Goal: Information Seeking & Learning: Learn about a topic

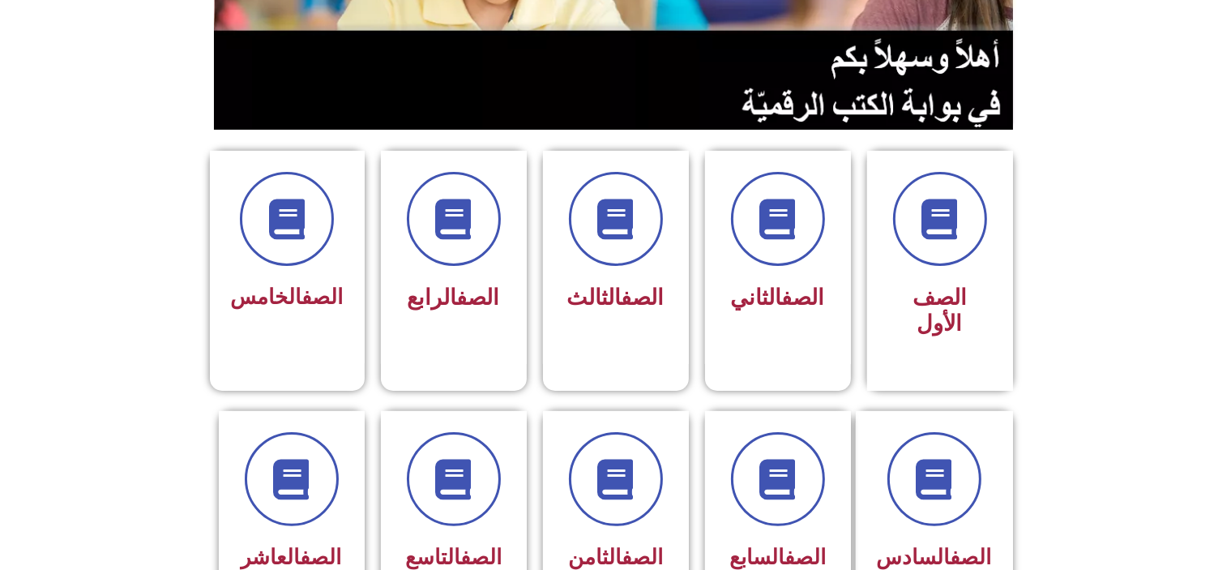
scroll to position [308, 0]
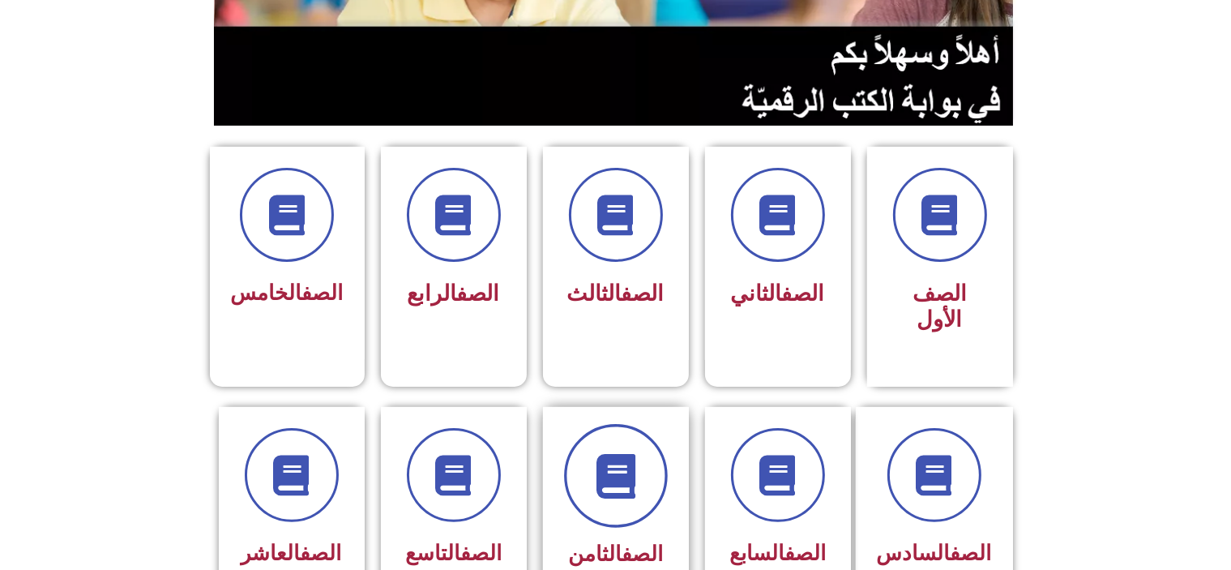
click at [631, 453] on icon at bounding box center [615, 475] width 45 height 45
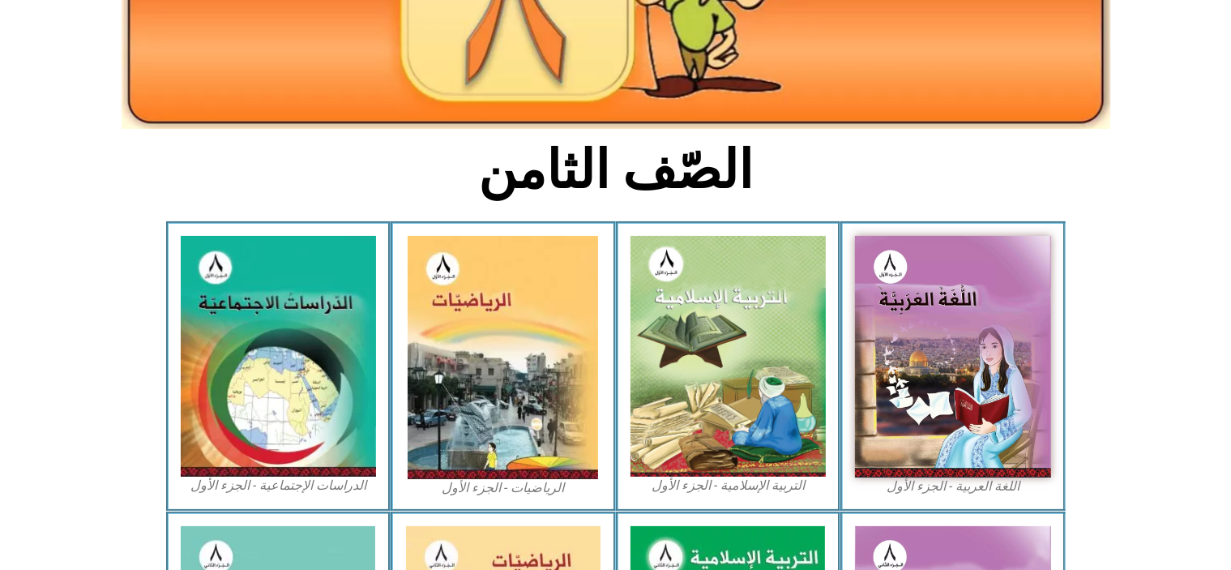
scroll to position [284, 0]
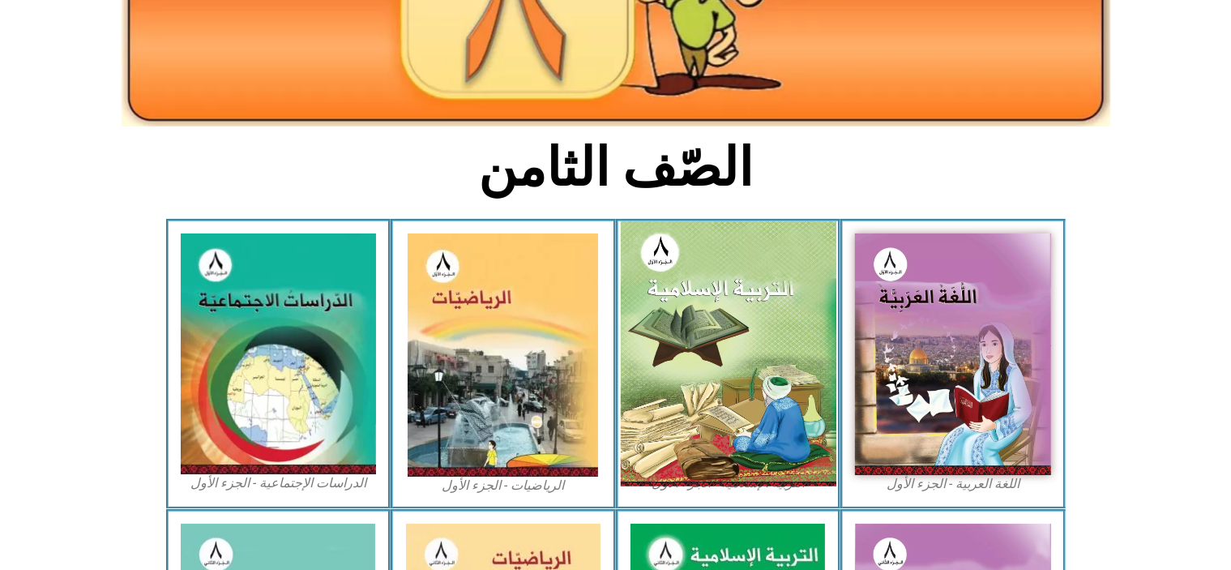
click at [711, 379] on img at bounding box center [728, 353] width 216 height 265
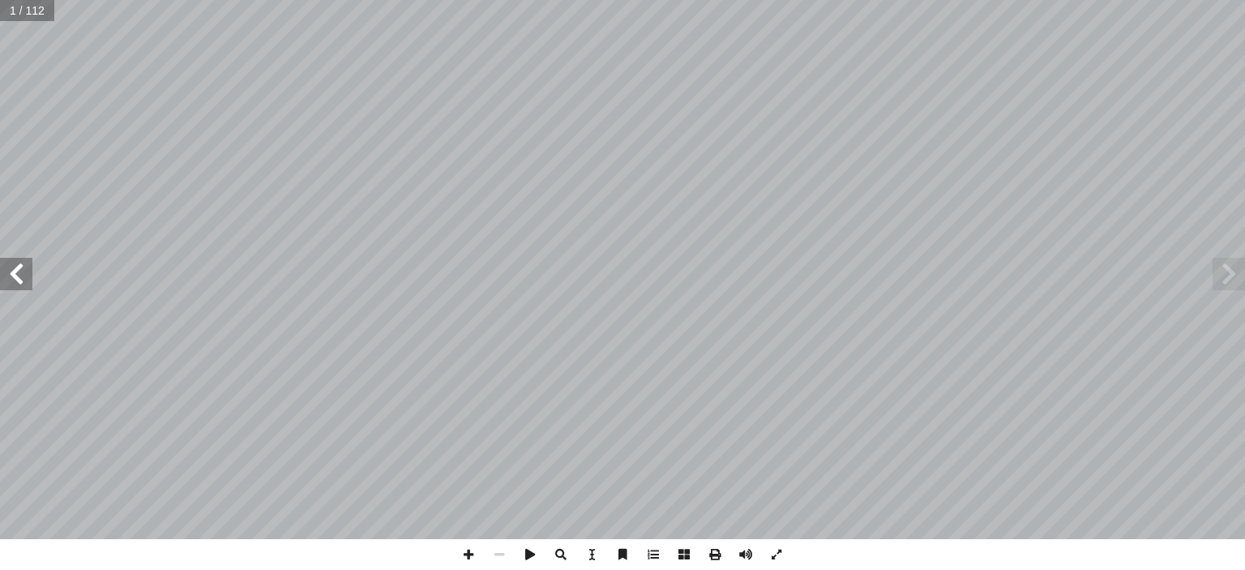
click at [20, 284] on span at bounding box center [16, 274] width 32 height 32
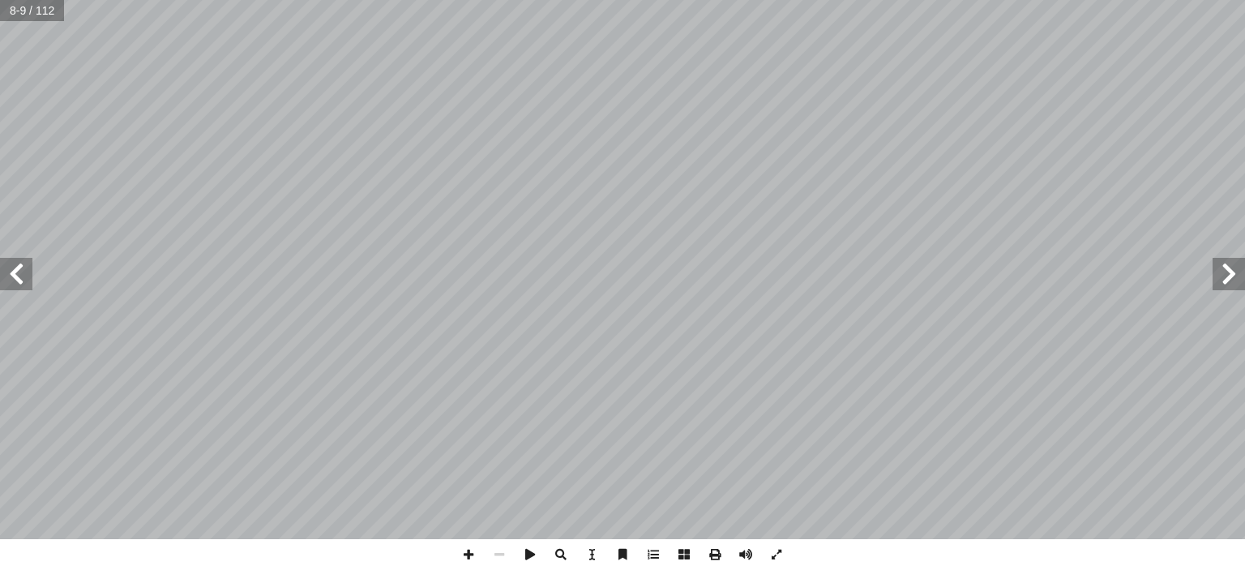
click at [20, 284] on span at bounding box center [16, 274] width 32 height 32
click at [467, 558] on span at bounding box center [468, 554] width 31 height 31
click at [495, 560] on span at bounding box center [499, 554] width 31 height 31
click at [1228, 267] on span at bounding box center [1228, 274] width 32 height 32
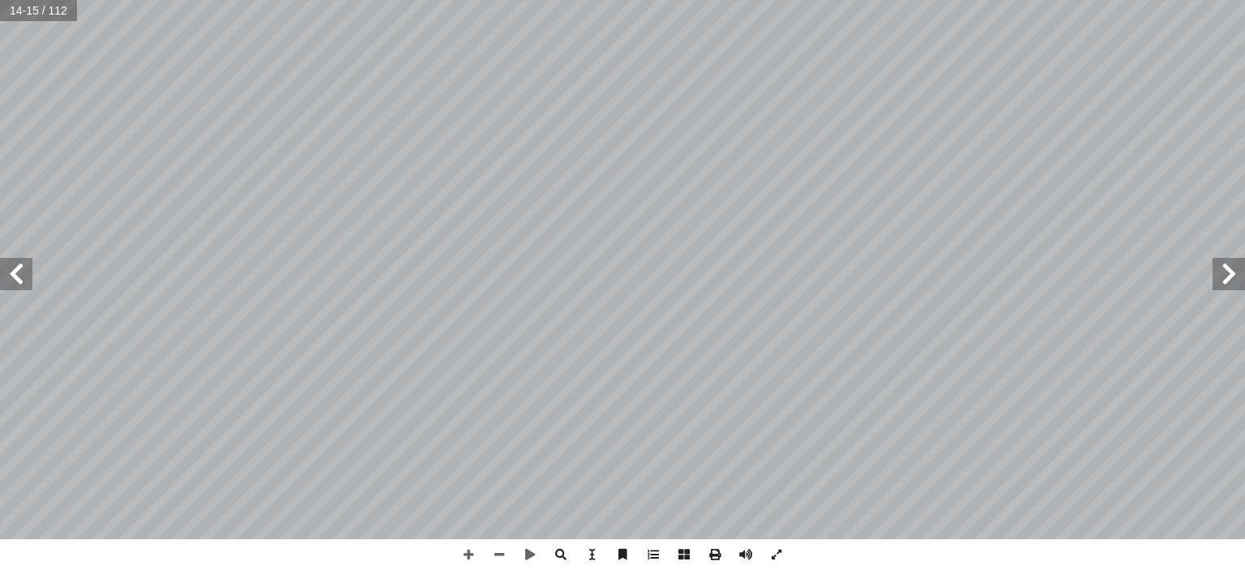
click at [1222, 267] on span at bounding box center [1228, 274] width 32 height 32
click at [15, 274] on span at bounding box center [16, 274] width 32 height 32
click at [469, 553] on span at bounding box center [468, 554] width 31 height 31
